Goal: Task Accomplishment & Management: Use online tool/utility

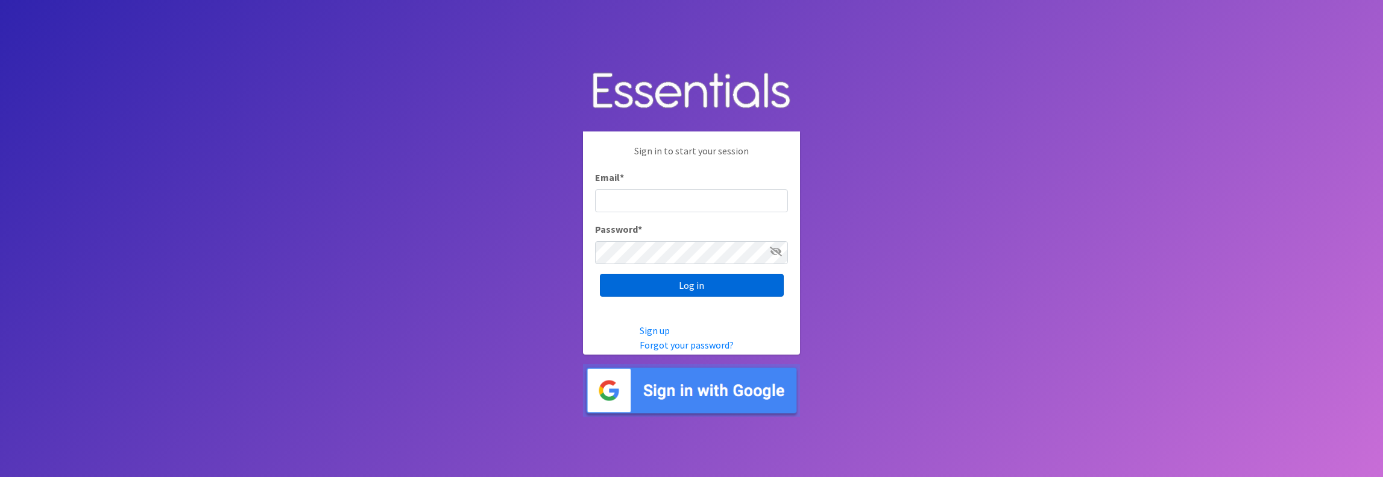
type input "jamie@villagediaperbank.org"
click at [679, 289] on input "Log in" at bounding box center [692, 285] width 184 height 23
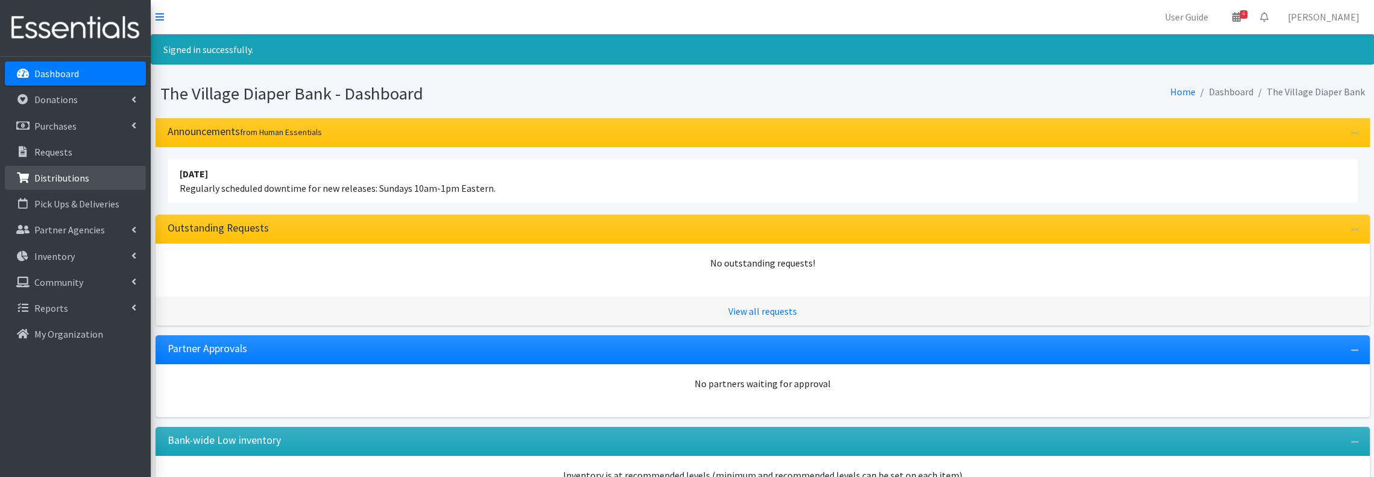
click at [100, 173] on link "Distributions" at bounding box center [75, 178] width 141 height 24
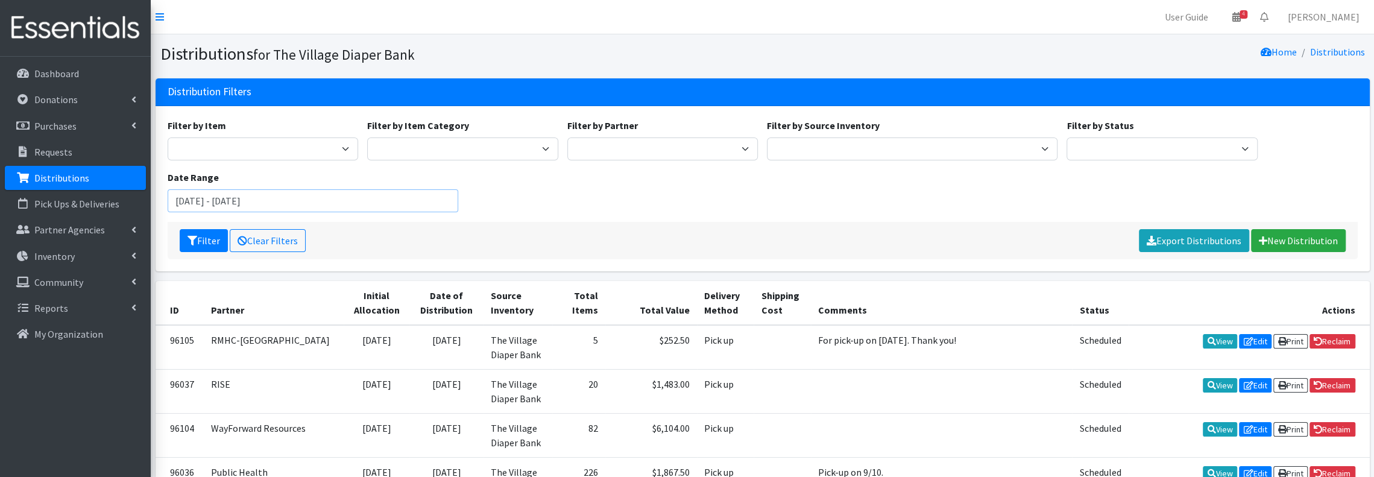
click at [349, 203] on input "July 4, 2025 - October 4, 2025" at bounding box center [313, 200] width 291 height 23
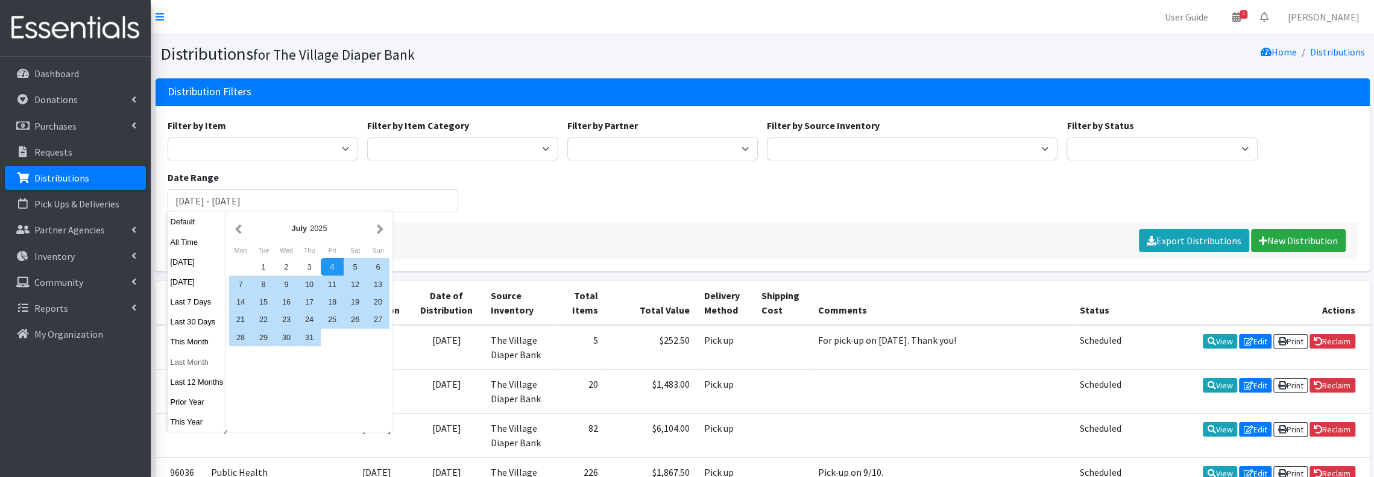
click at [193, 359] on button "Last Month" at bounding box center [197, 361] width 59 height 17
type input "August 1, 2025 - August 31, 2025"
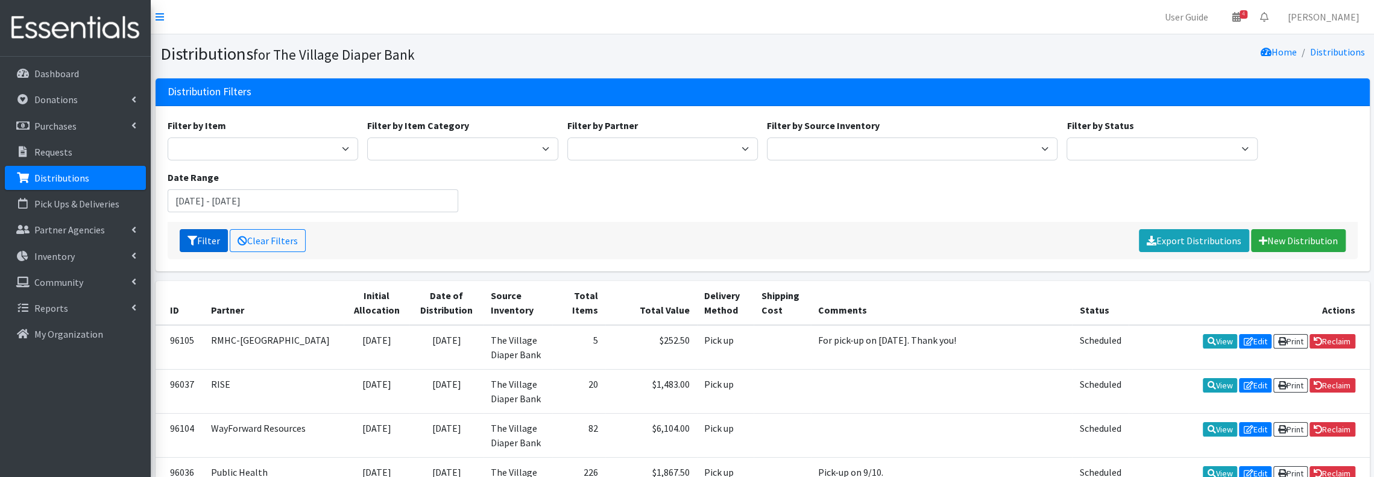
click at [189, 237] on icon "submit" at bounding box center [193, 241] width 10 height 10
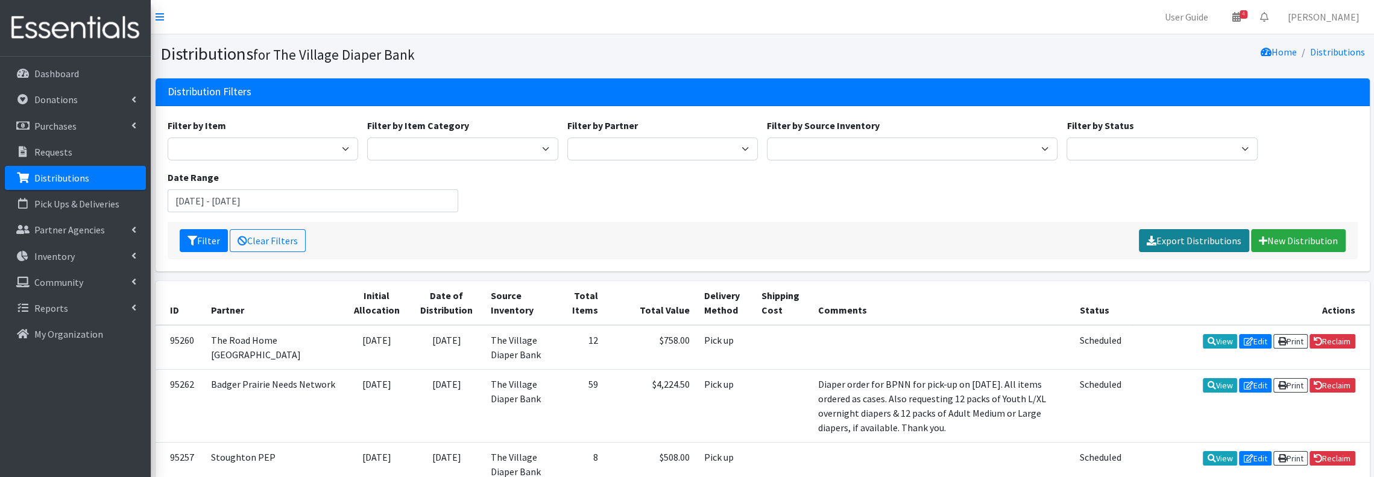
click at [1201, 234] on link "Export Distributions" at bounding box center [1194, 240] width 110 height 23
click at [344, 205] on input "August 1, 2025 - August 31, 2025" at bounding box center [313, 200] width 291 height 23
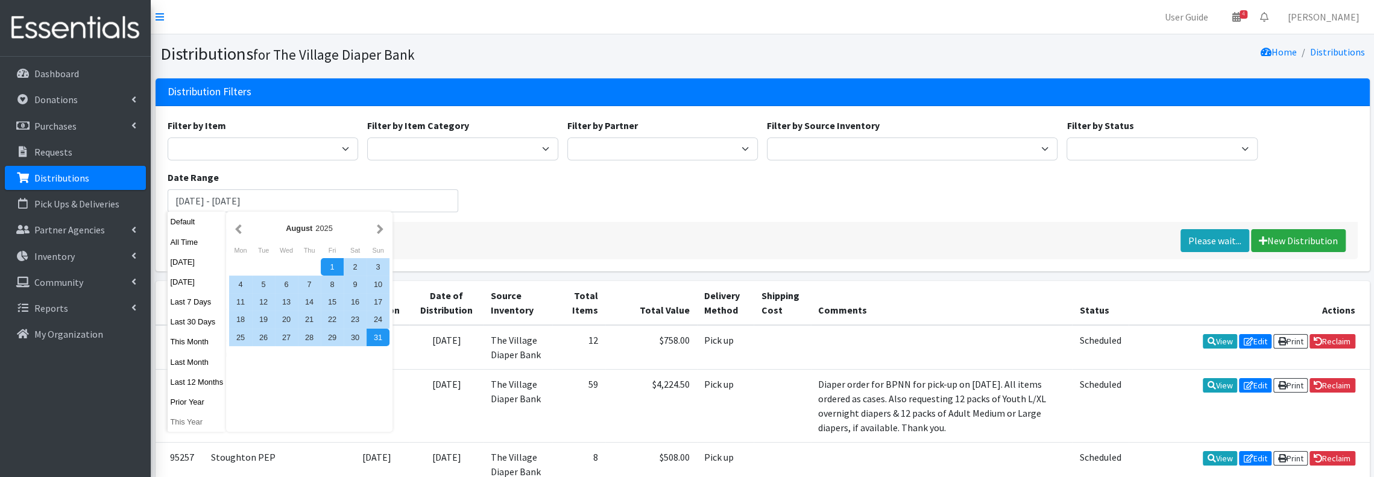
click at [190, 422] on button "This Year" at bounding box center [197, 421] width 59 height 17
type input "January 1, 2025 - December 31, 2025"
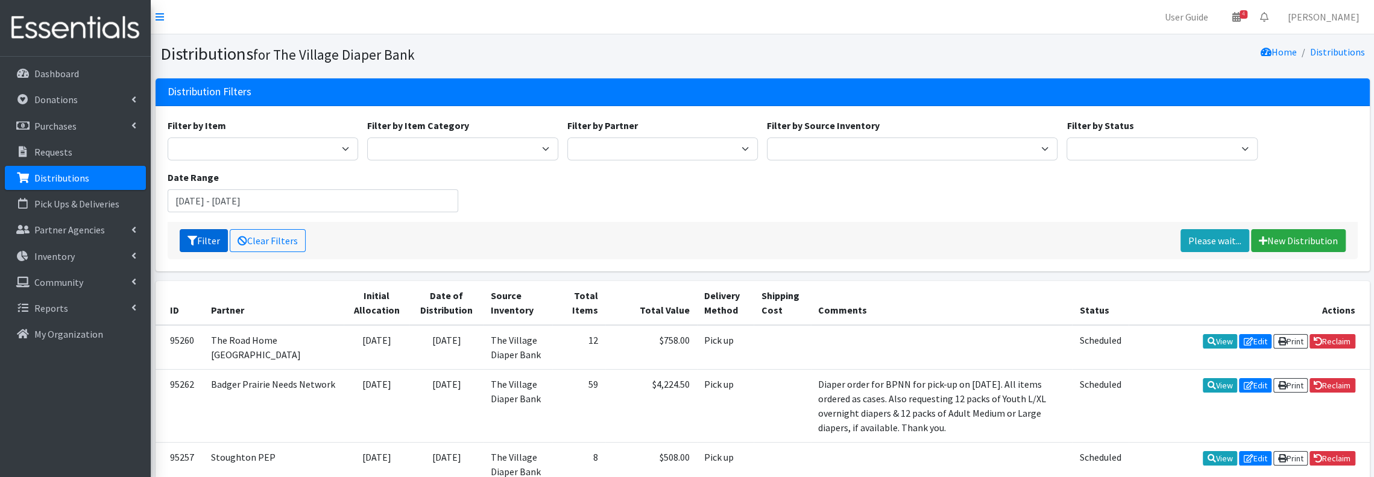
click at [198, 238] on button "Filter" at bounding box center [204, 240] width 48 height 23
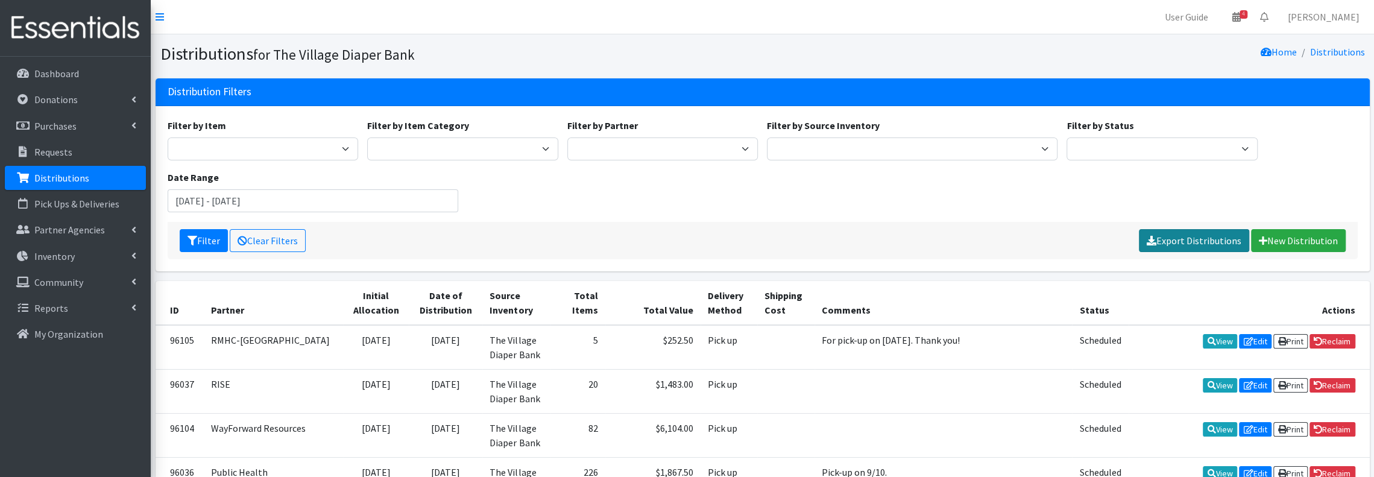
click at [1186, 241] on link "Export Distributions" at bounding box center [1194, 240] width 110 height 23
click at [464, 201] on div "Filter by Item Box - 2T-3T Pull-ups [200 Pull-ups/8 Packs] Box - 3T-4T Pull-ups…" at bounding box center [762, 170] width 1199 height 104
click at [445, 197] on input "[DATE] - [DATE]" at bounding box center [313, 200] width 291 height 23
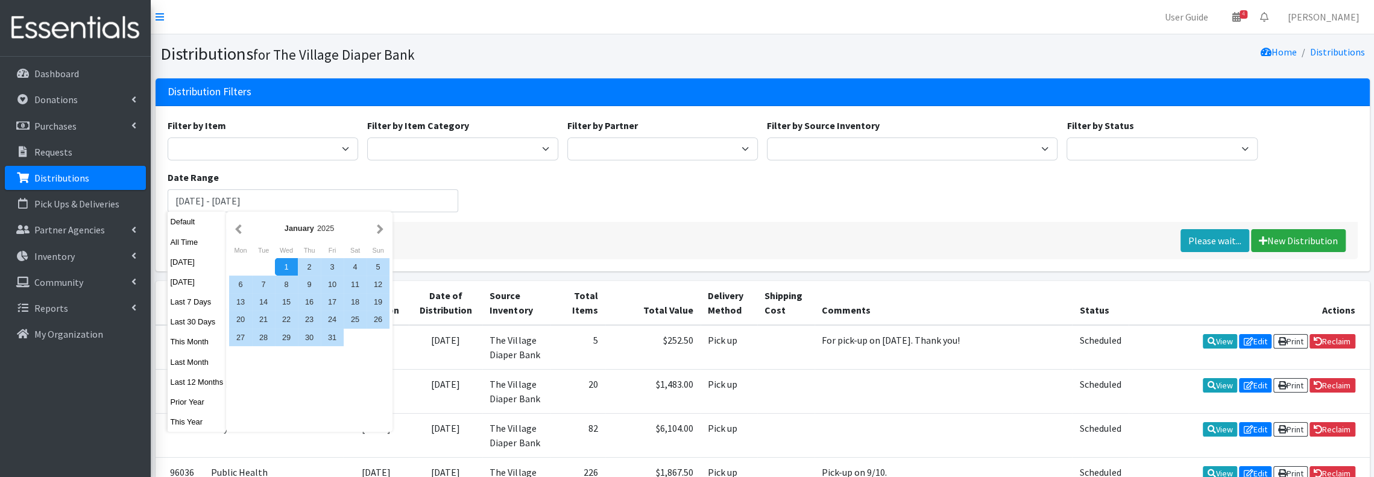
click at [283, 267] on div "1" at bounding box center [286, 266] width 23 height 17
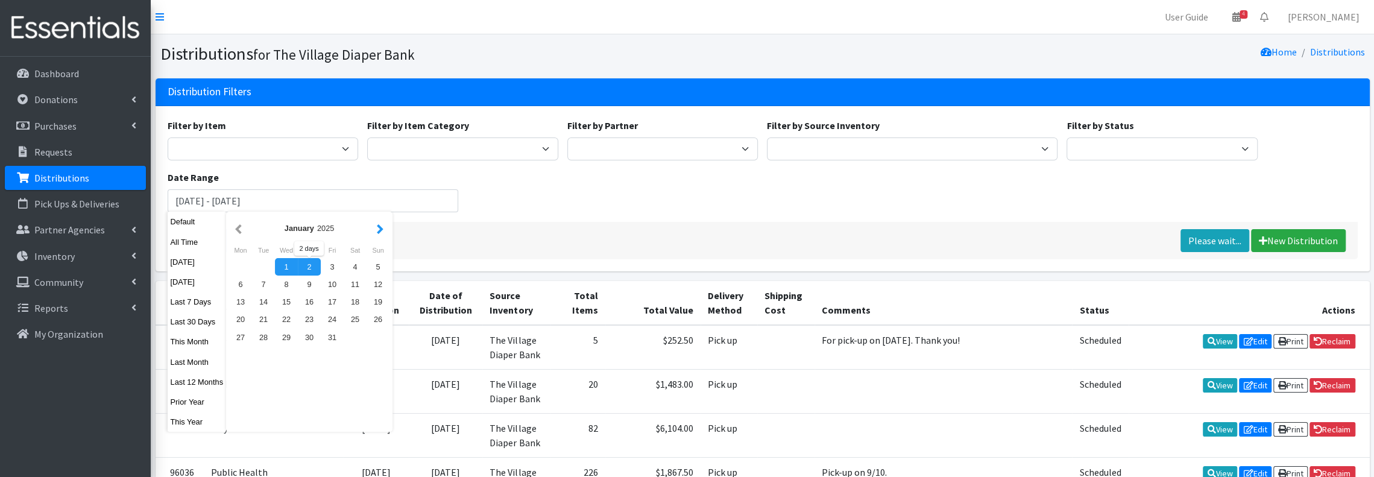
click at [381, 229] on button "button" at bounding box center [380, 228] width 13 height 15
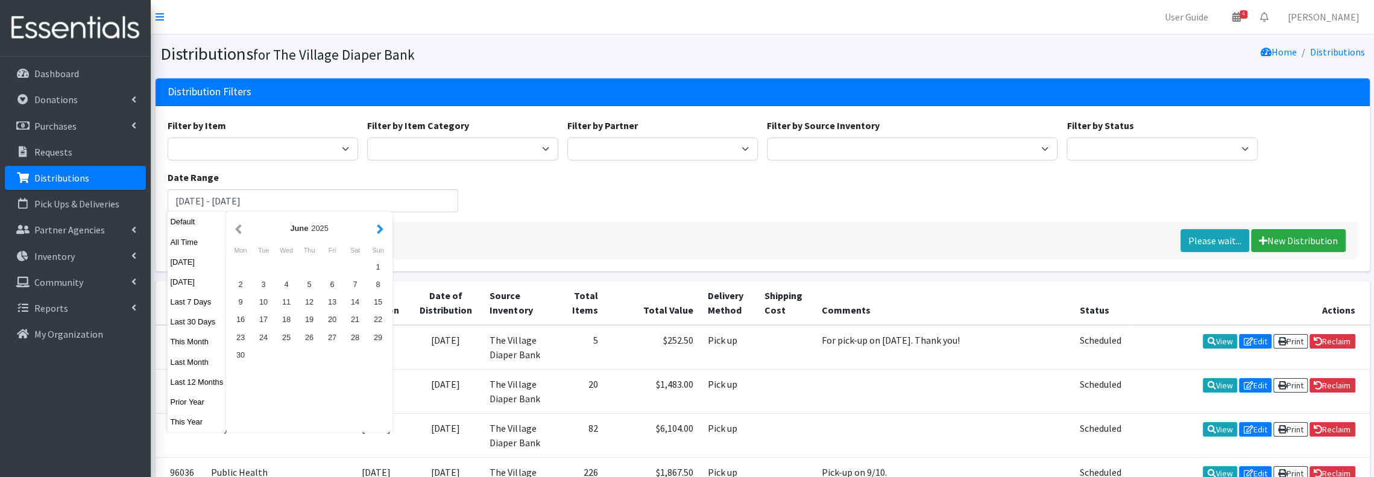
click at [379, 229] on button "button" at bounding box center [380, 228] width 13 height 15
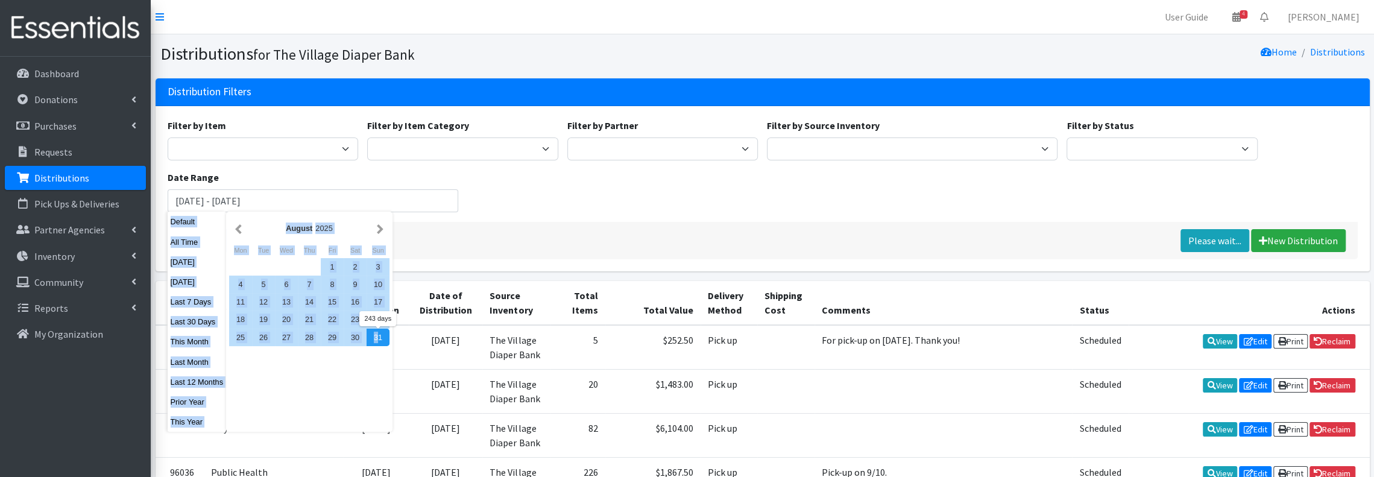
click at [378, 341] on div "31" at bounding box center [378, 337] width 23 height 17
type input "[DATE] - [DATE]"
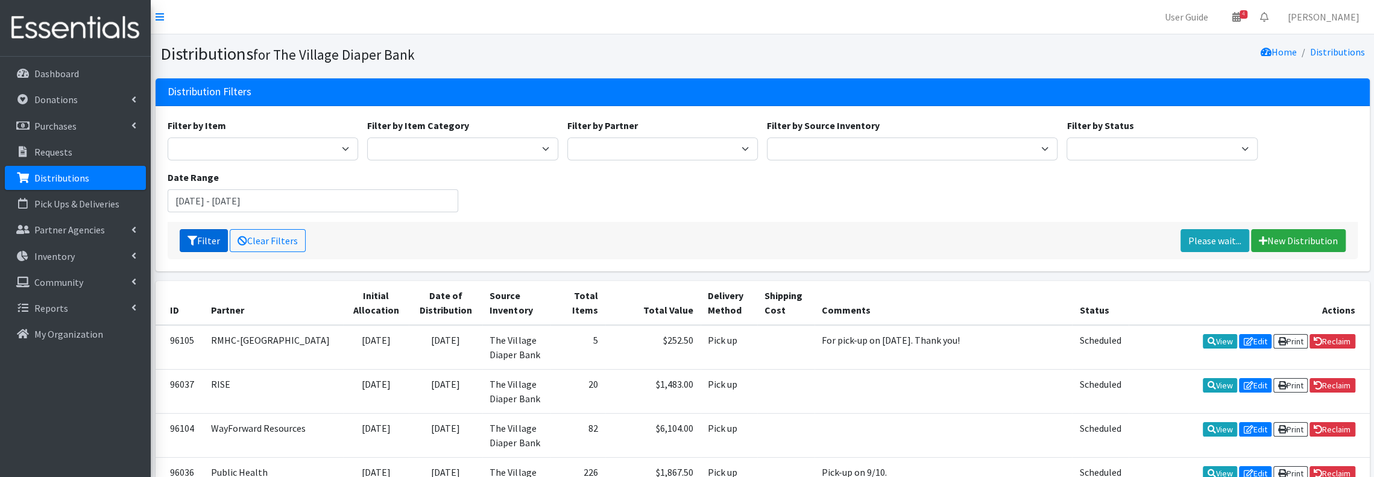
click at [215, 241] on button "Filter" at bounding box center [204, 240] width 48 height 23
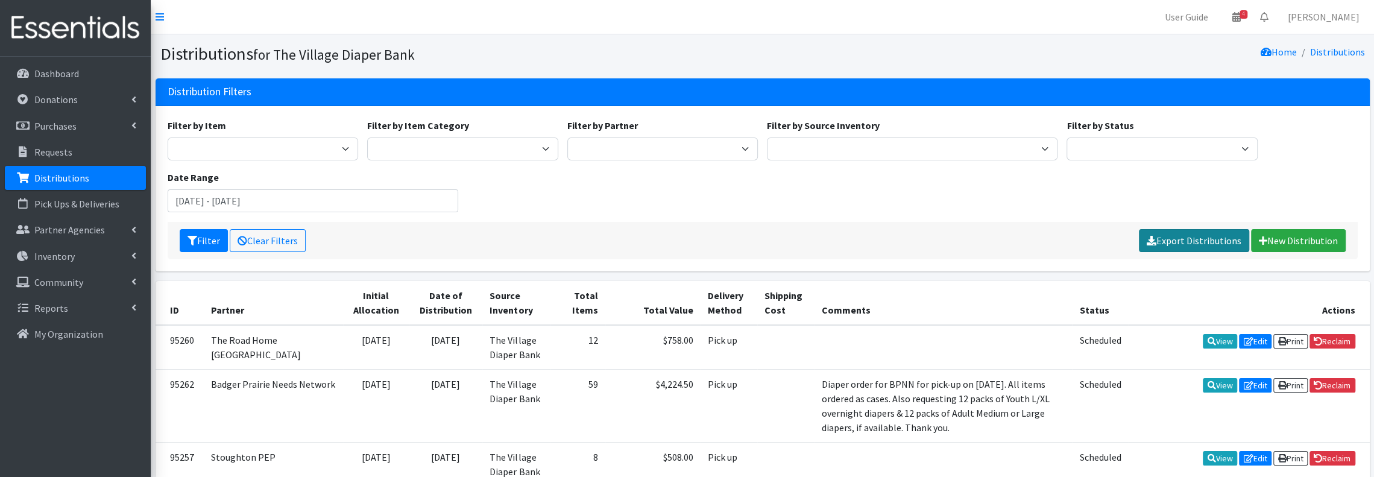
click at [1172, 241] on link "Export Distributions" at bounding box center [1194, 240] width 110 height 23
